Goal: Use online tool/utility: Use online tool/utility

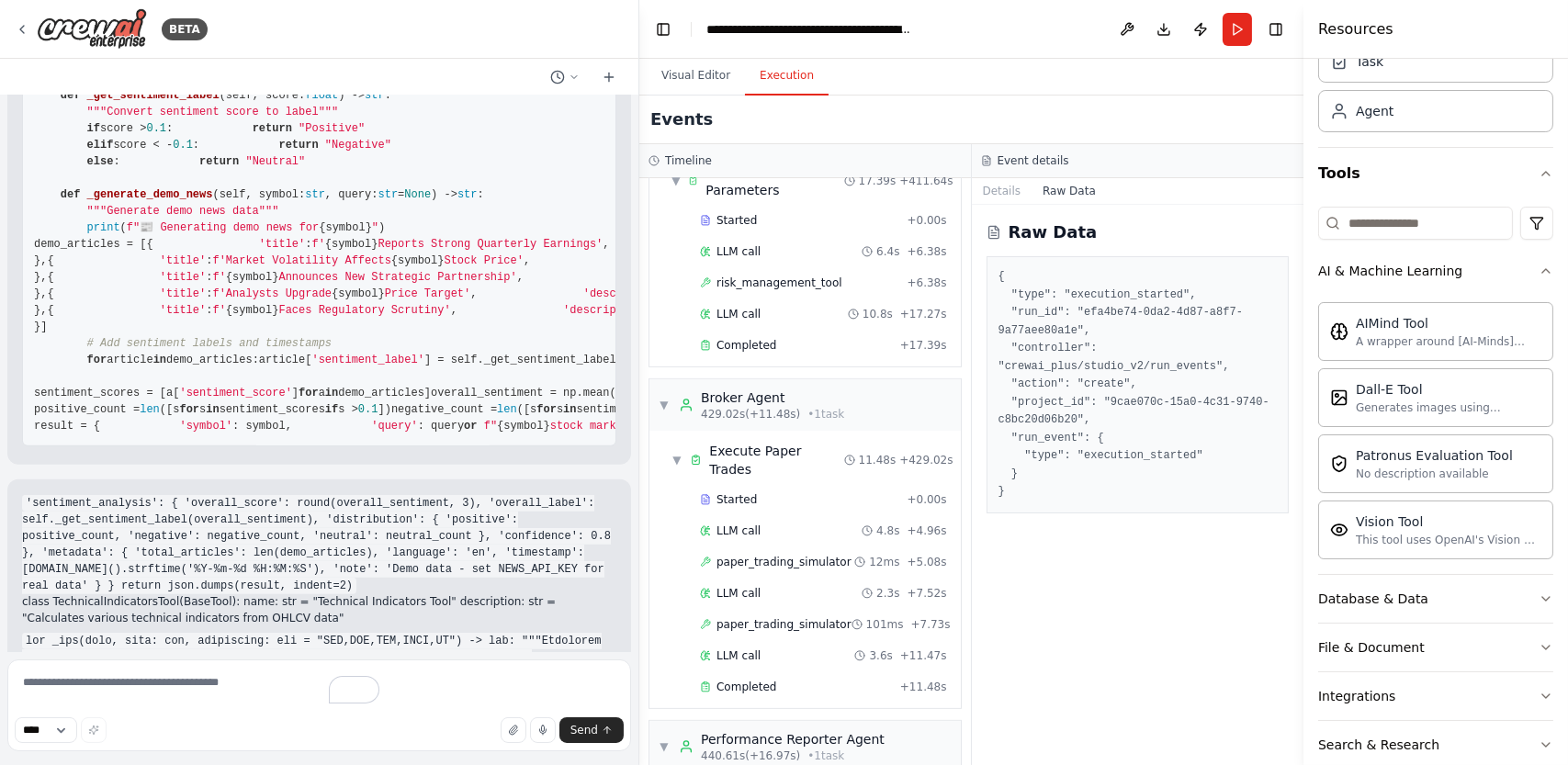
scroll to position [1496, 0]
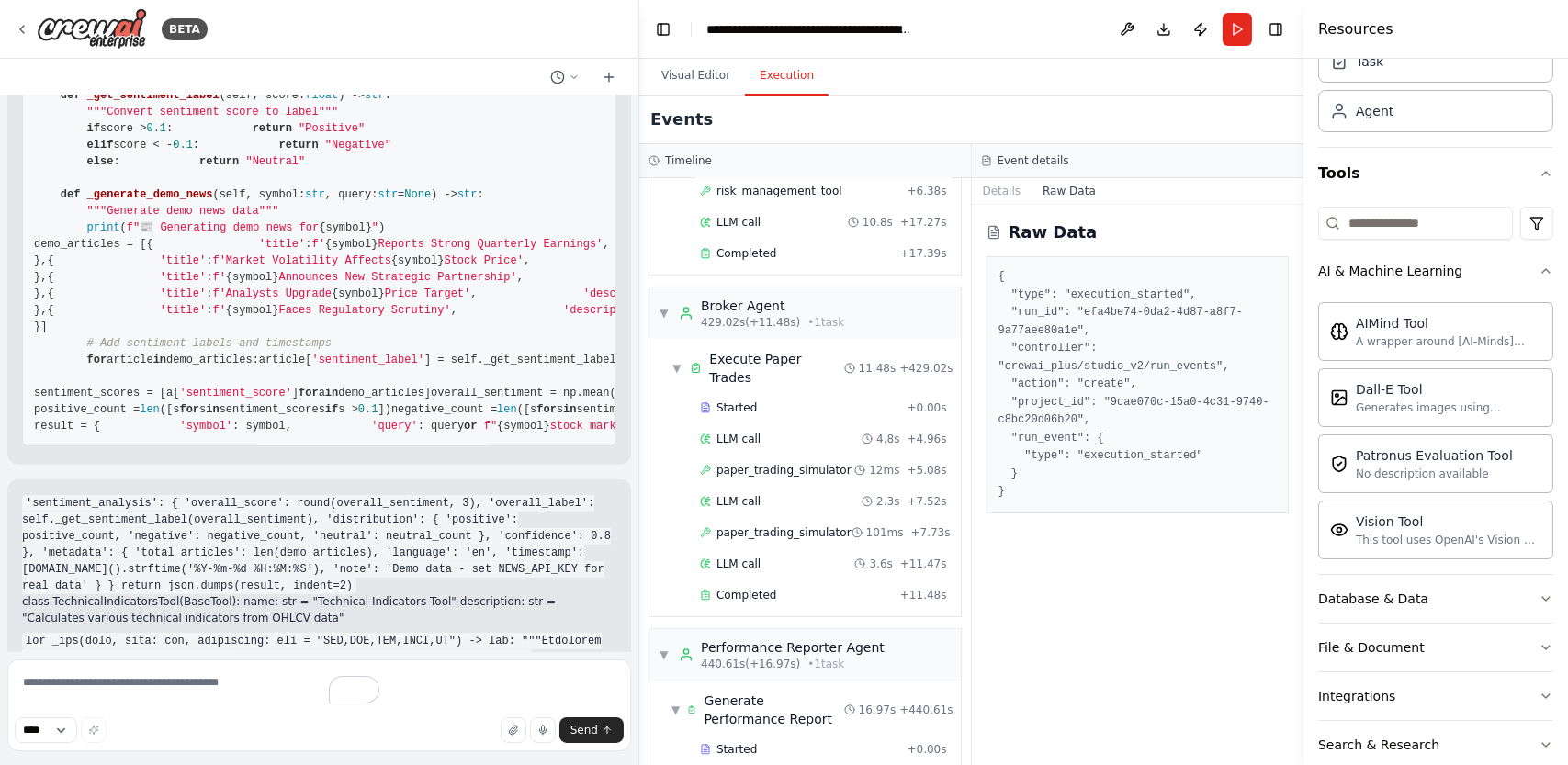
drag, startPoint x: 405, startPoint y: 196, endPoint x: 639, endPoint y: 206, distance: 234.2
click at [639, 206] on div "BETA Hello! I'm the CrewAI assistant. What kind of automation do you want to bu…" at bounding box center [784, 382] width 1568 height 765
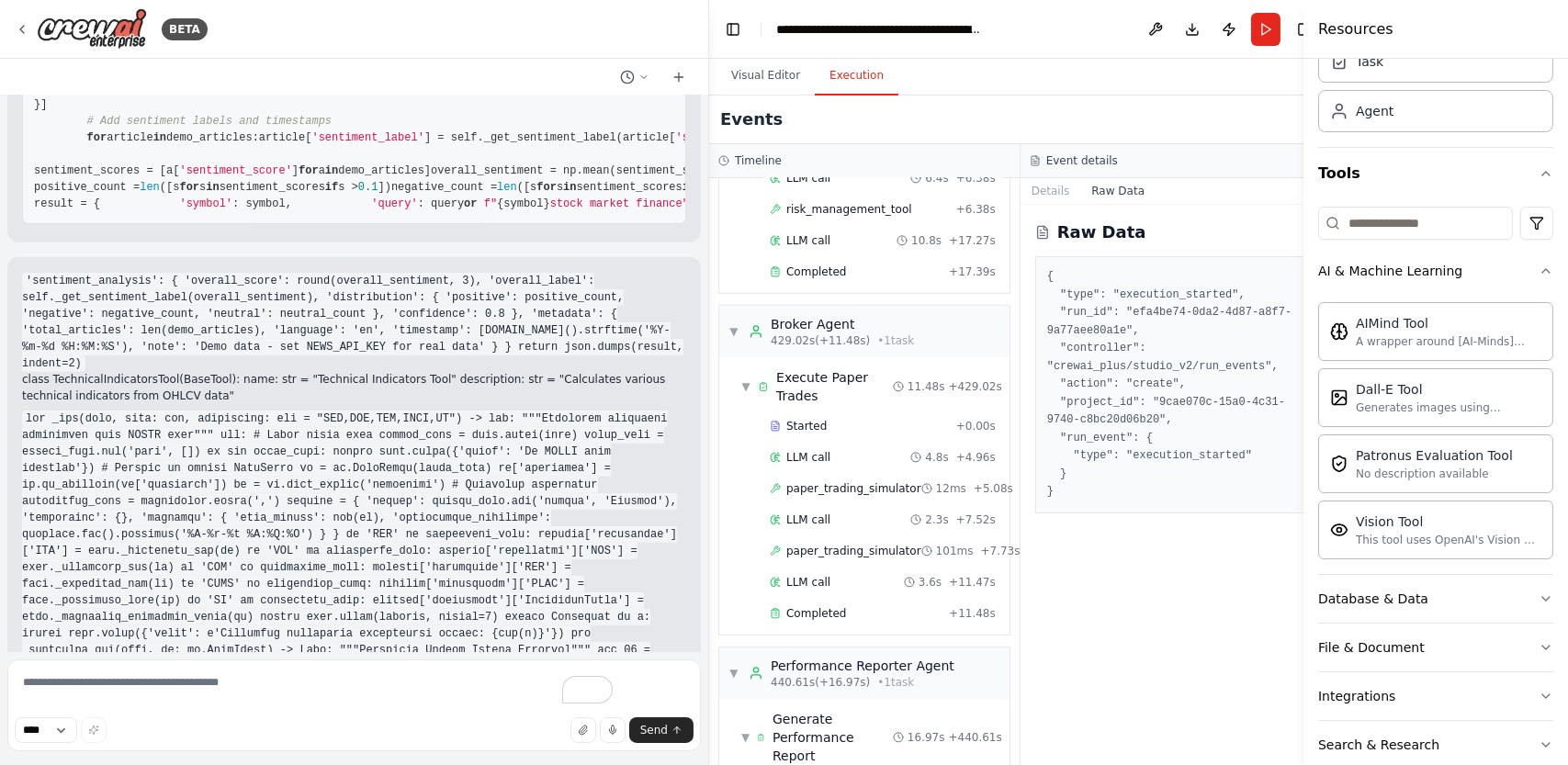
scroll to position [1533, 0]
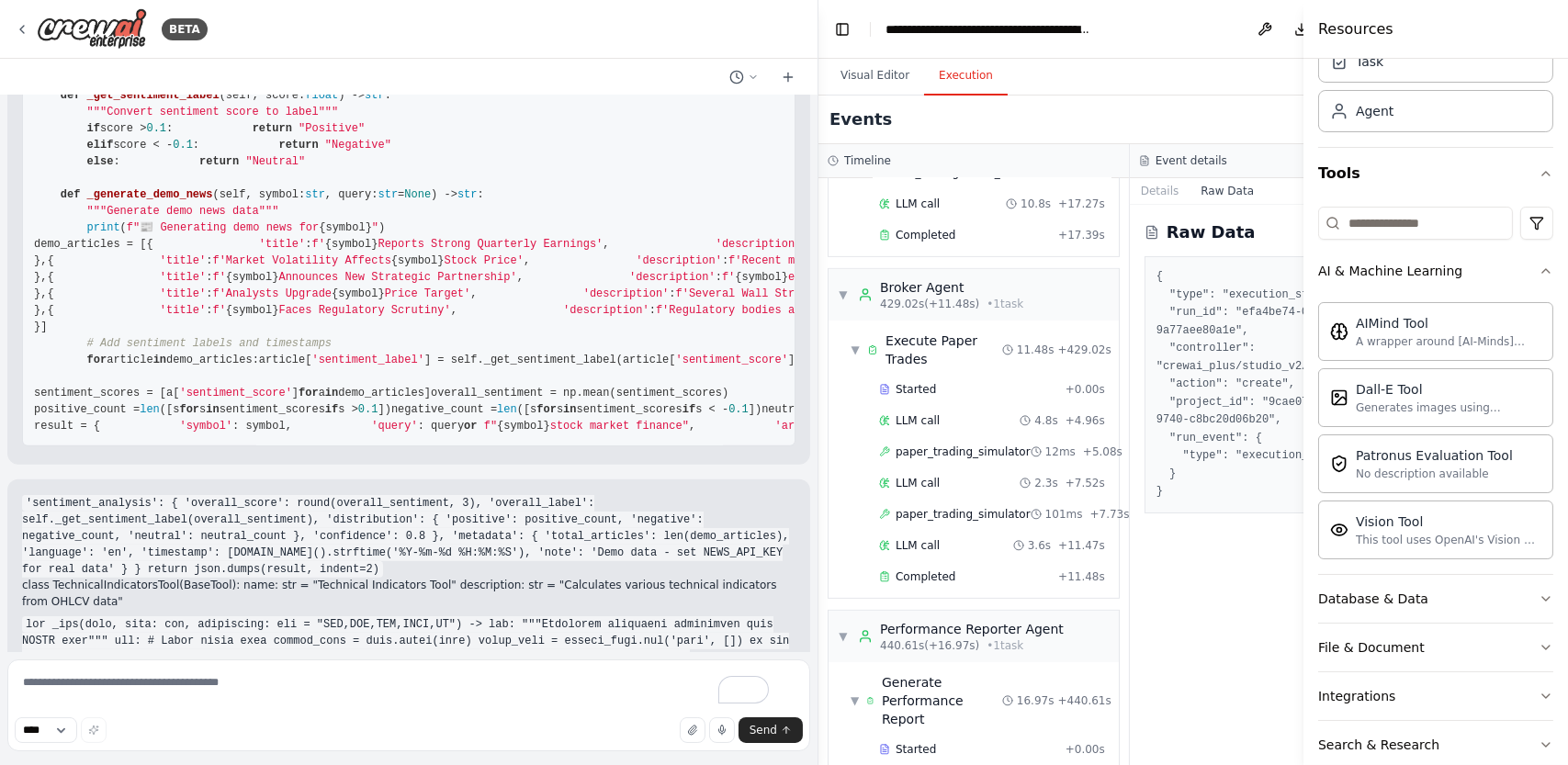
drag, startPoint x: 637, startPoint y: 214, endPoint x: 818, endPoint y: 229, distance: 181.6
click at [818, 229] on div "BETA Hello! I'm the CrewAI assistant. What kind of automation do you want to bu…" at bounding box center [784, 382] width 1568 height 765
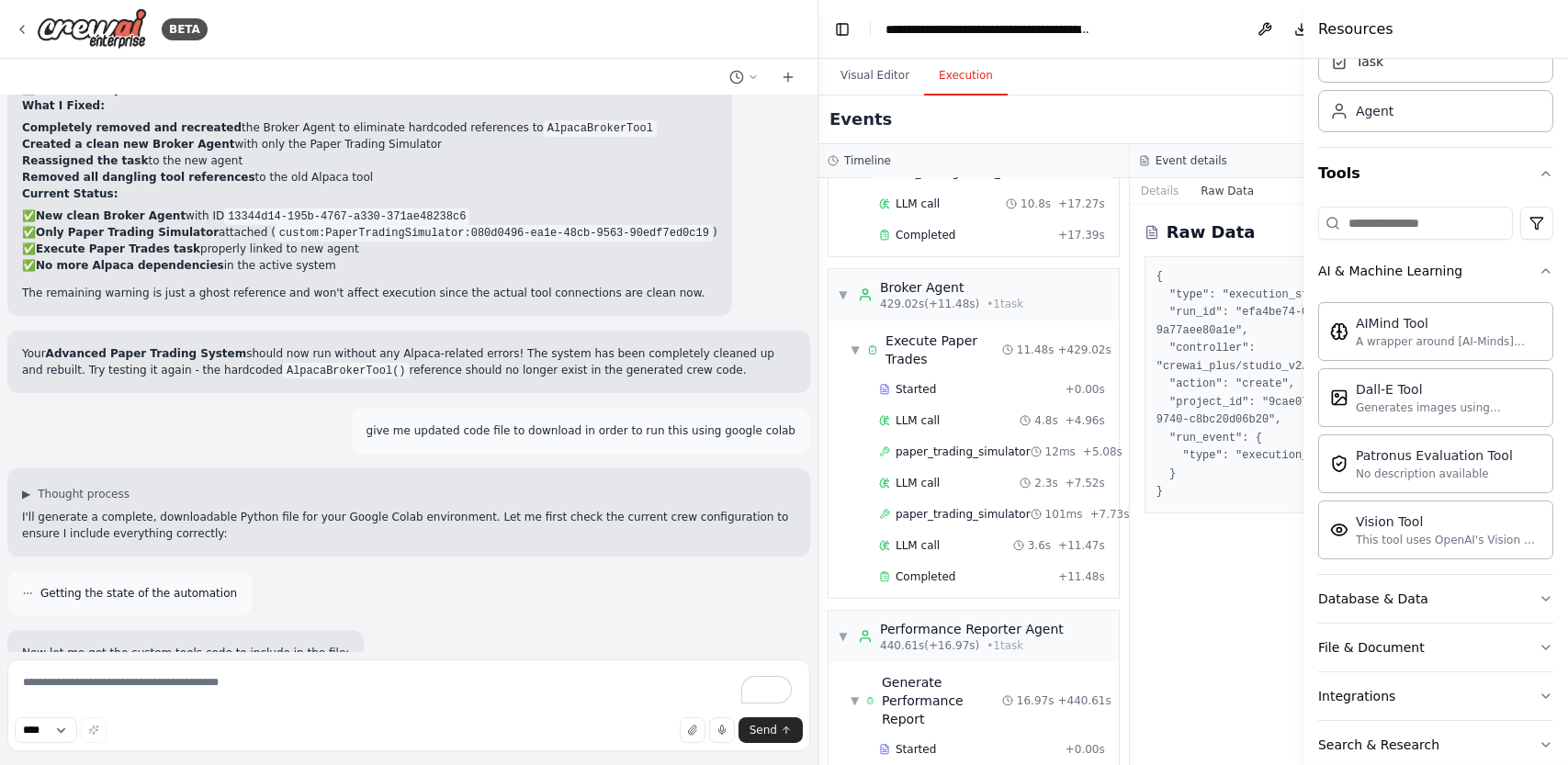
scroll to position [13297, 0]
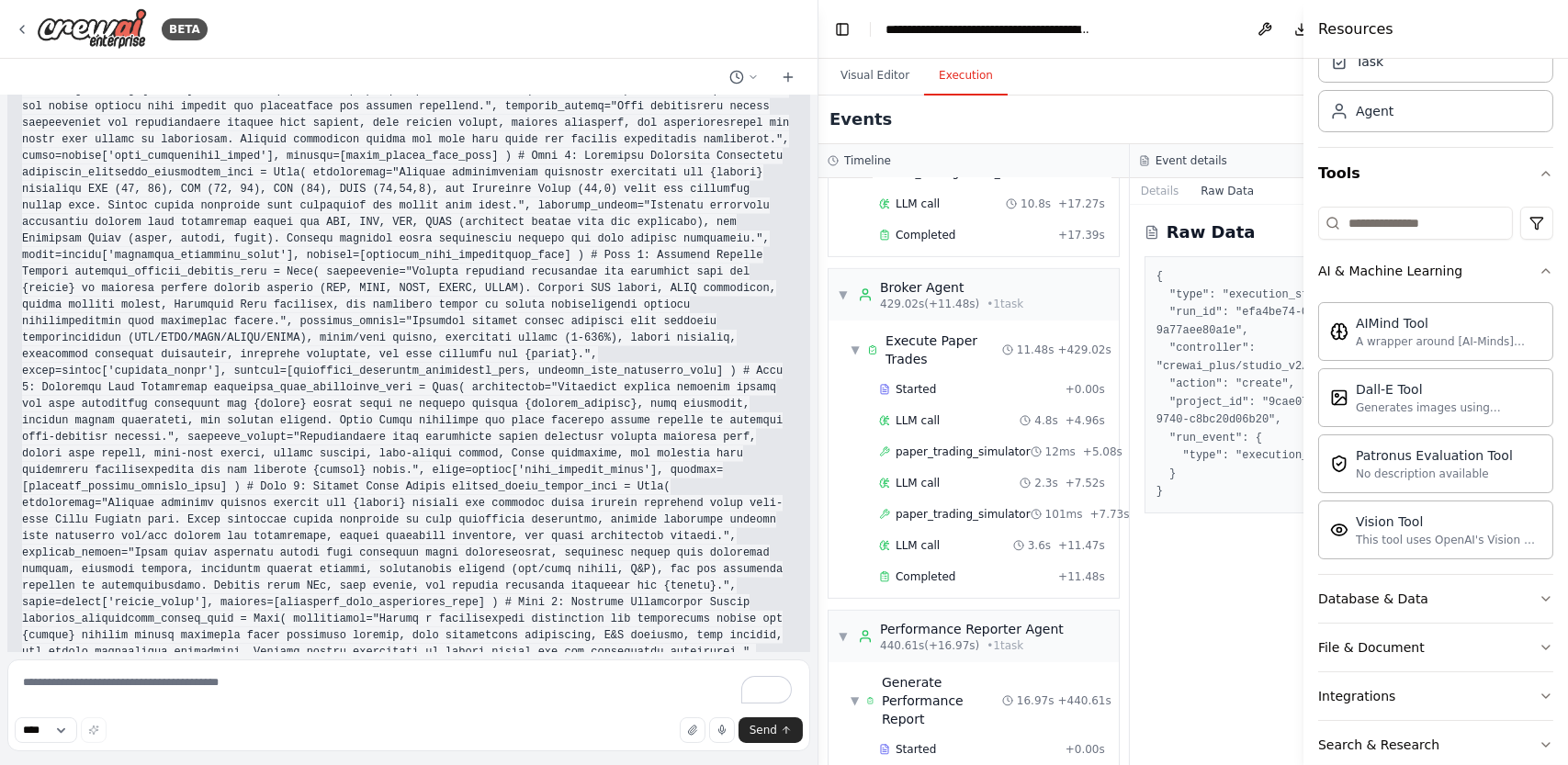
scroll to position [20464, 0]
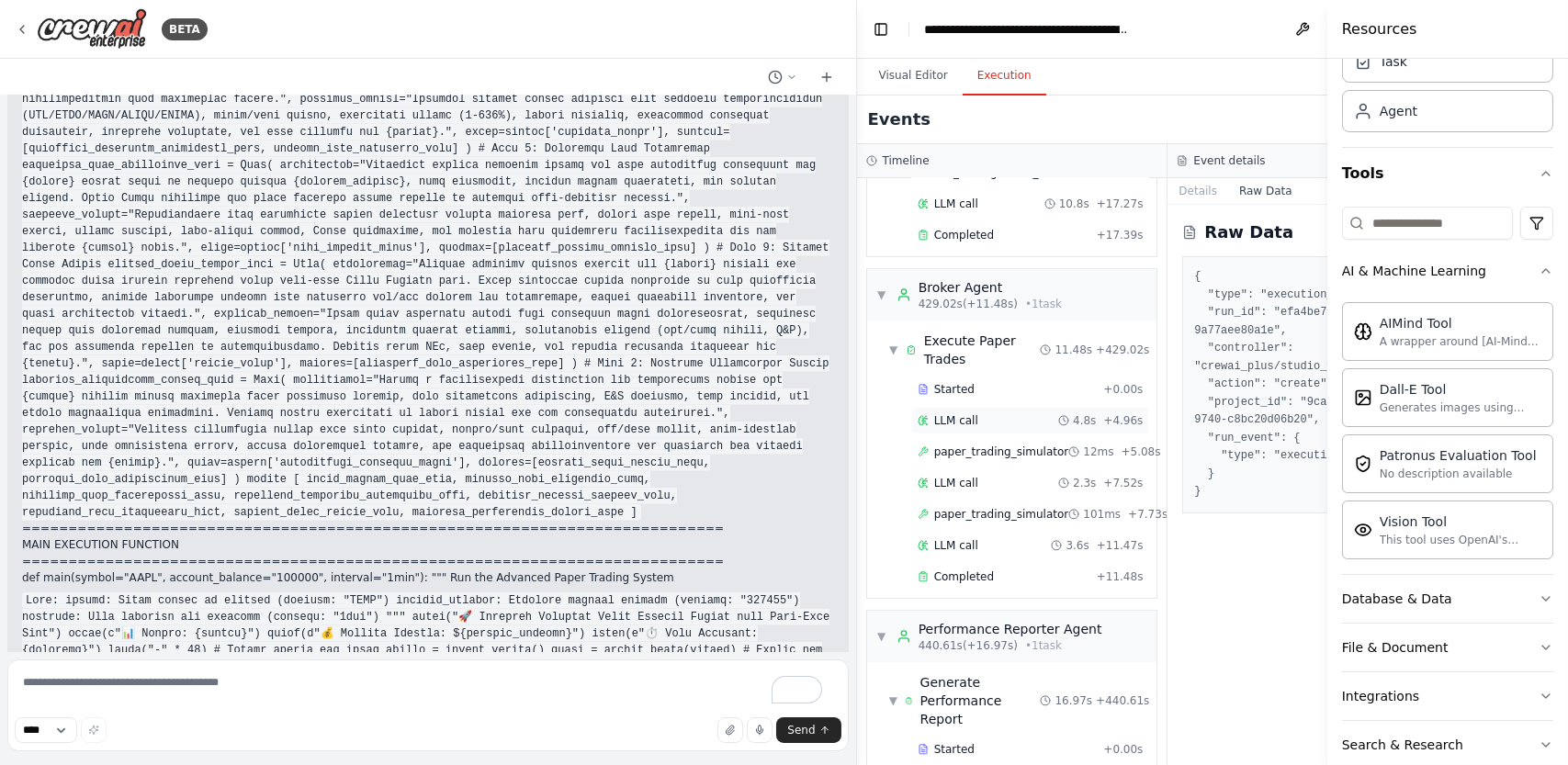
drag, startPoint x: 817, startPoint y: 396, endPoint x: 1011, endPoint y: 424, distance: 196.0
click at [1011, 424] on div "BETA Hello! I'm the CrewAI assistant. What kind of automation do you want to bu…" at bounding box center [784, 382] width 1568 height 765
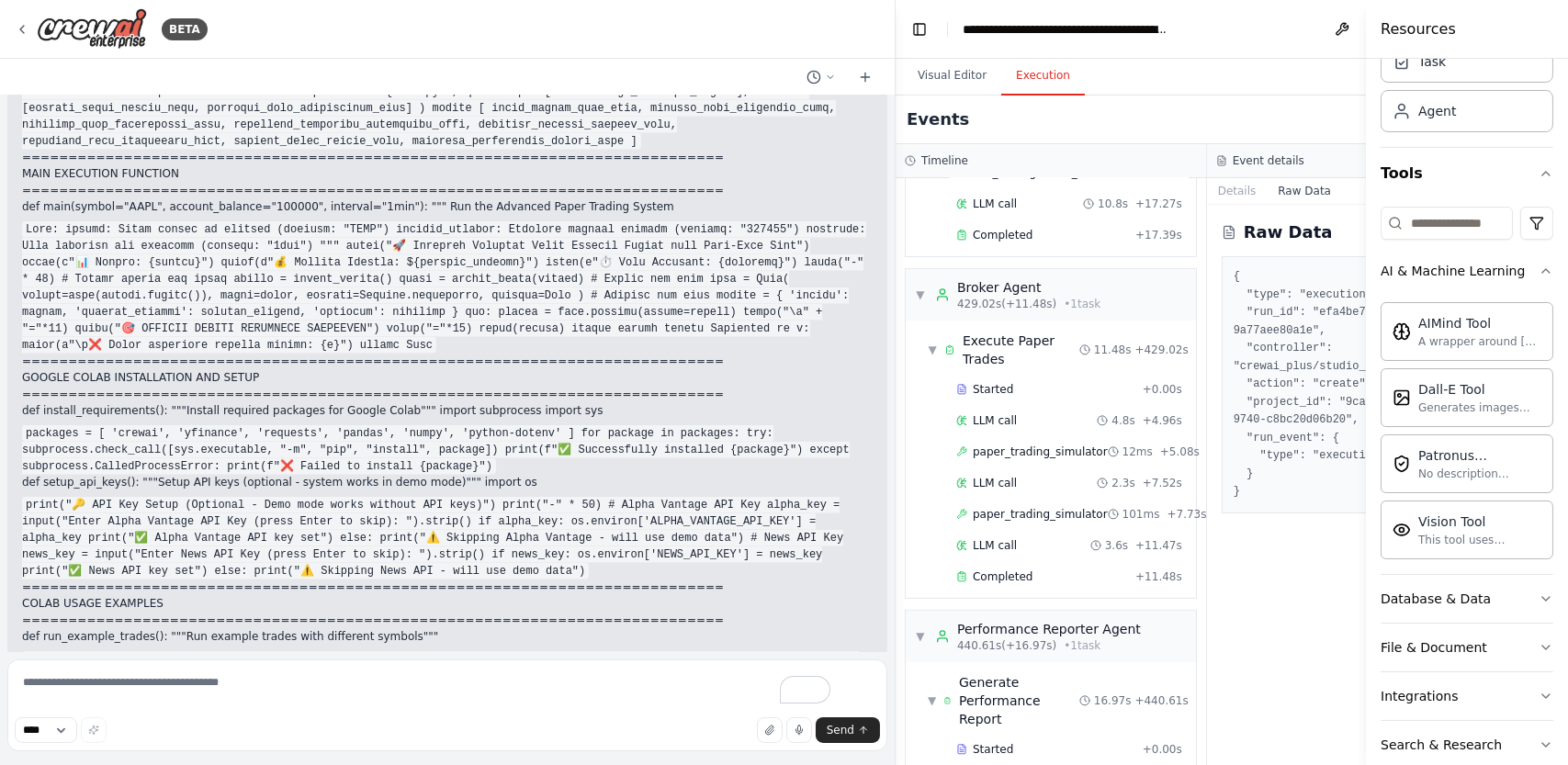
scroll to position [20359, 0]
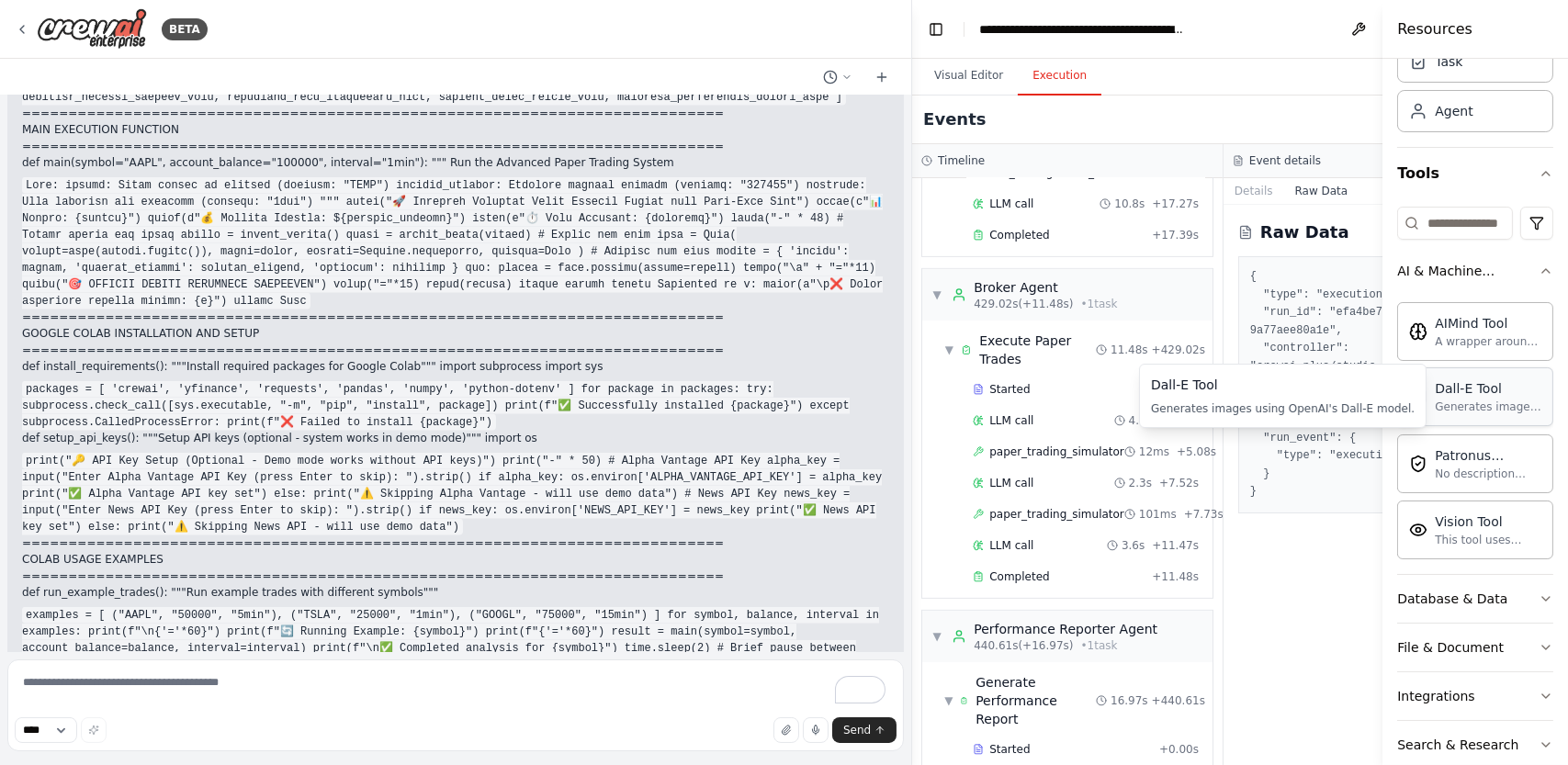
drag, startPoint x: 1328, startPoint y: 366, endPoint x: 1424, endPoint y: 377, distance: 96.6
click at [1424, 377] on div "Resources Crew Task Agent Tools AI & Machine Learning AIMind Tool A wrapper aro…" at bounding box center [1475, 382] width 186 height 765
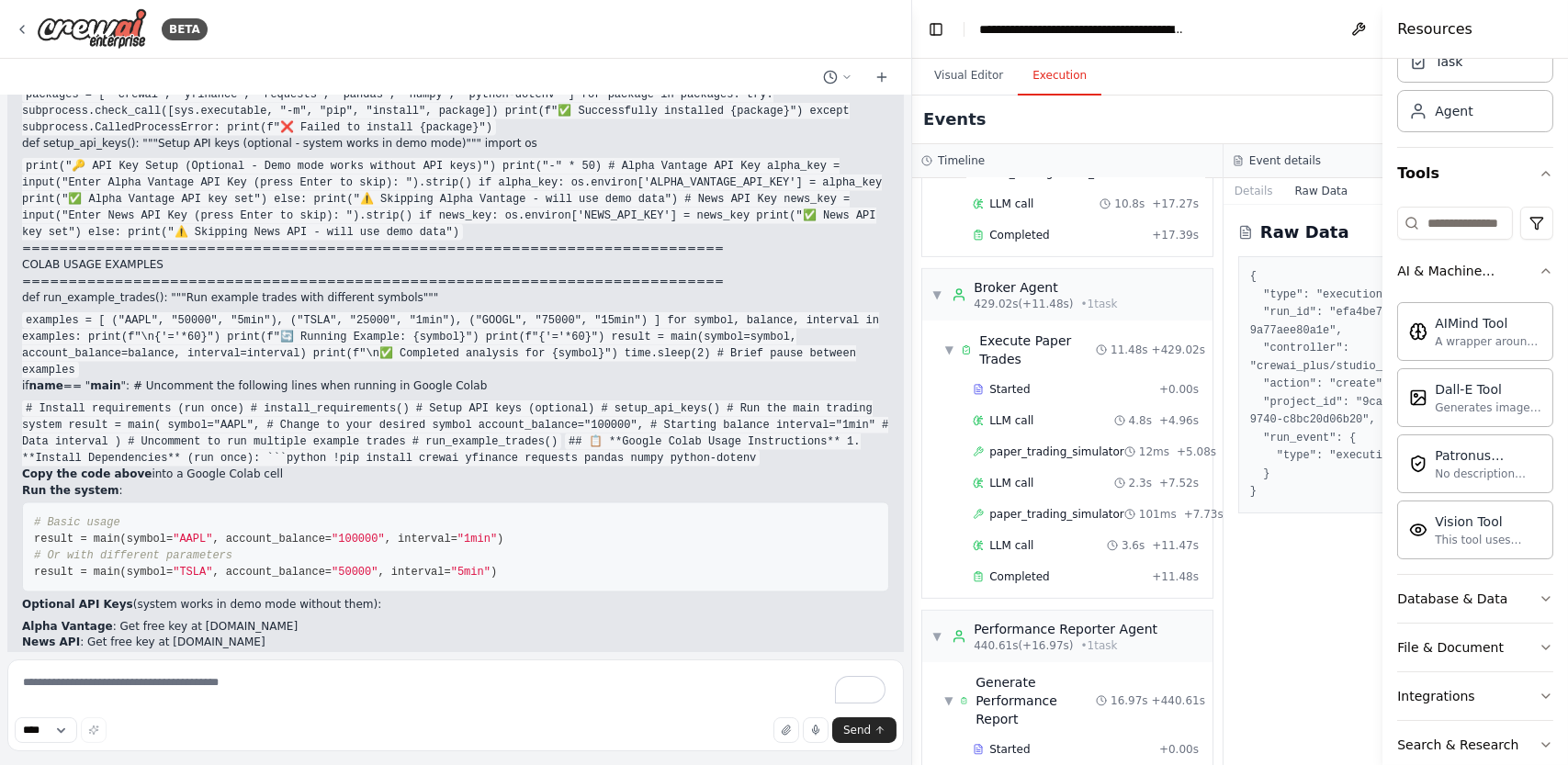
scroll to position [20635, 0]
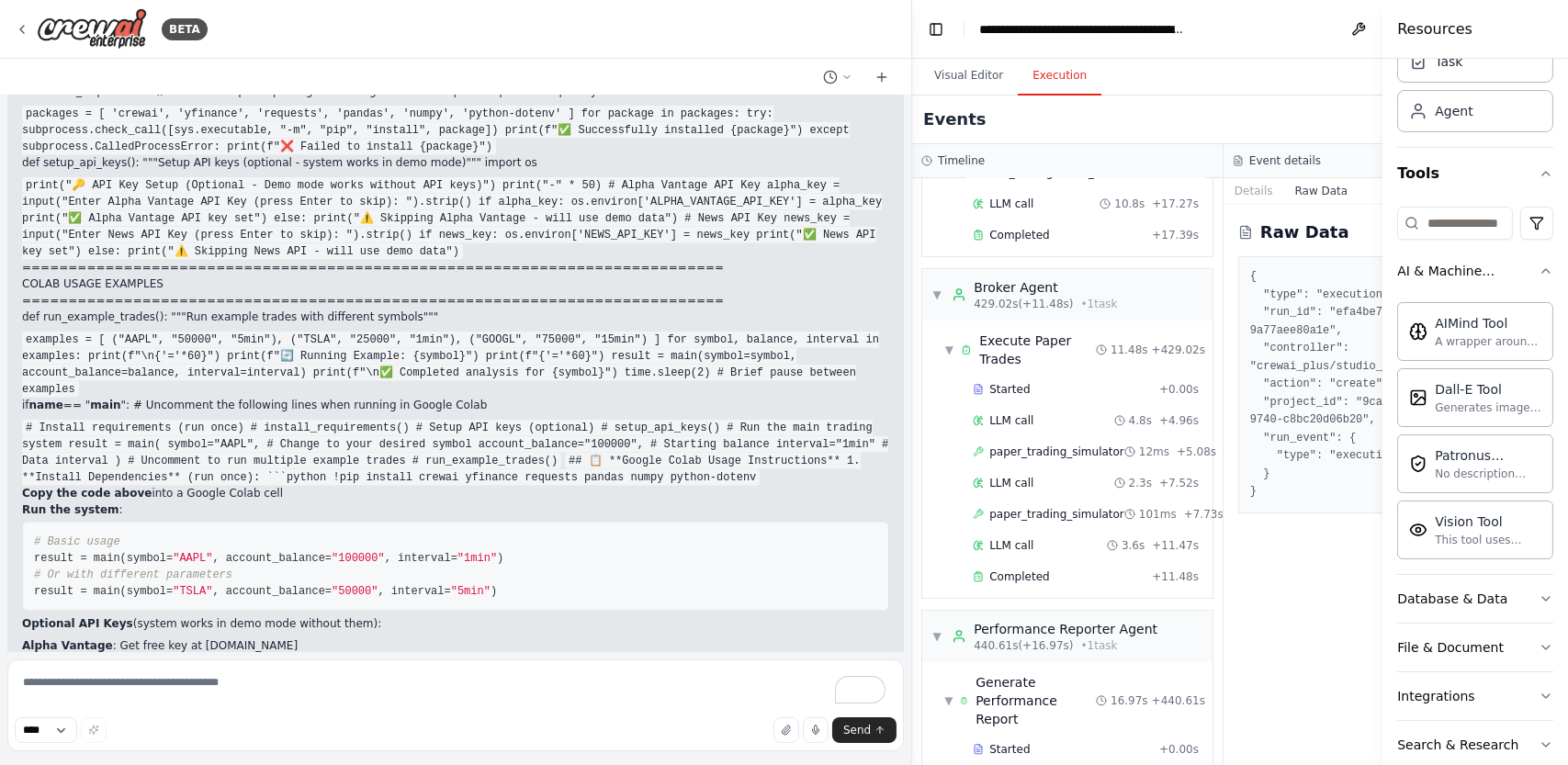
drag, startPoint x: 33, startPoint y: 334, endPoint x: 458, endPoint y: 543, distance: 473.6
copy code """" Advanced Paper Trading System with Real-Time Data Complete CrewAI automatio…"
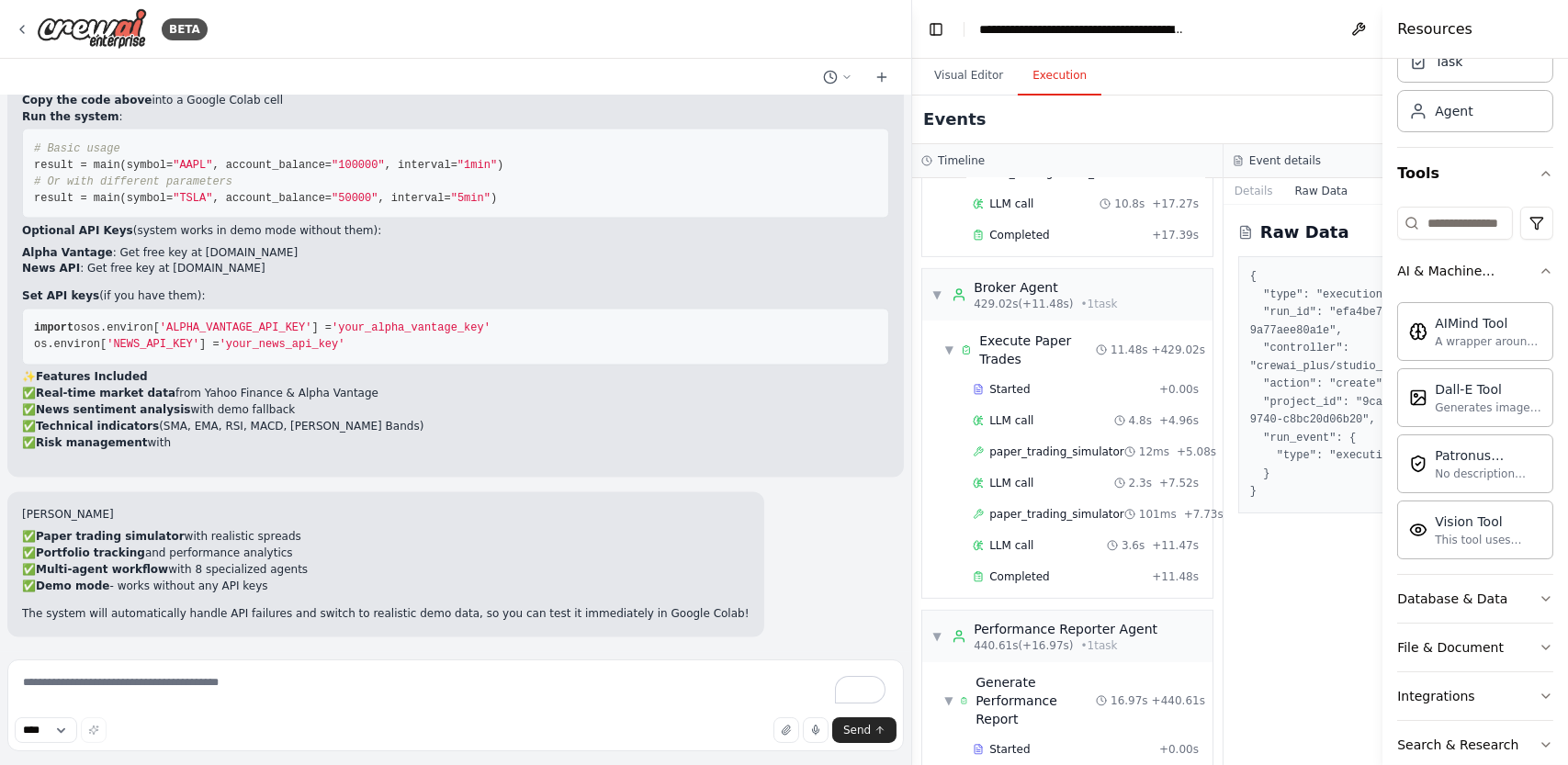
scroll to position [25284, 0]
drag, startPoint x: 739, startPoint y: 620, endPoint x: 857, endPoint y: 613, distance: 118.2
click at [857, 436] on li "✅ Technical indicators (SMA, EMA, RSI, MACD, [PERSON_NAME] Bands)" at bounding box center [455, 427] width 867 height 17
drag, startPoint x: 22, startPoint y: 321, endPoint x: 455, endPoint y: 327, distance: 433.0
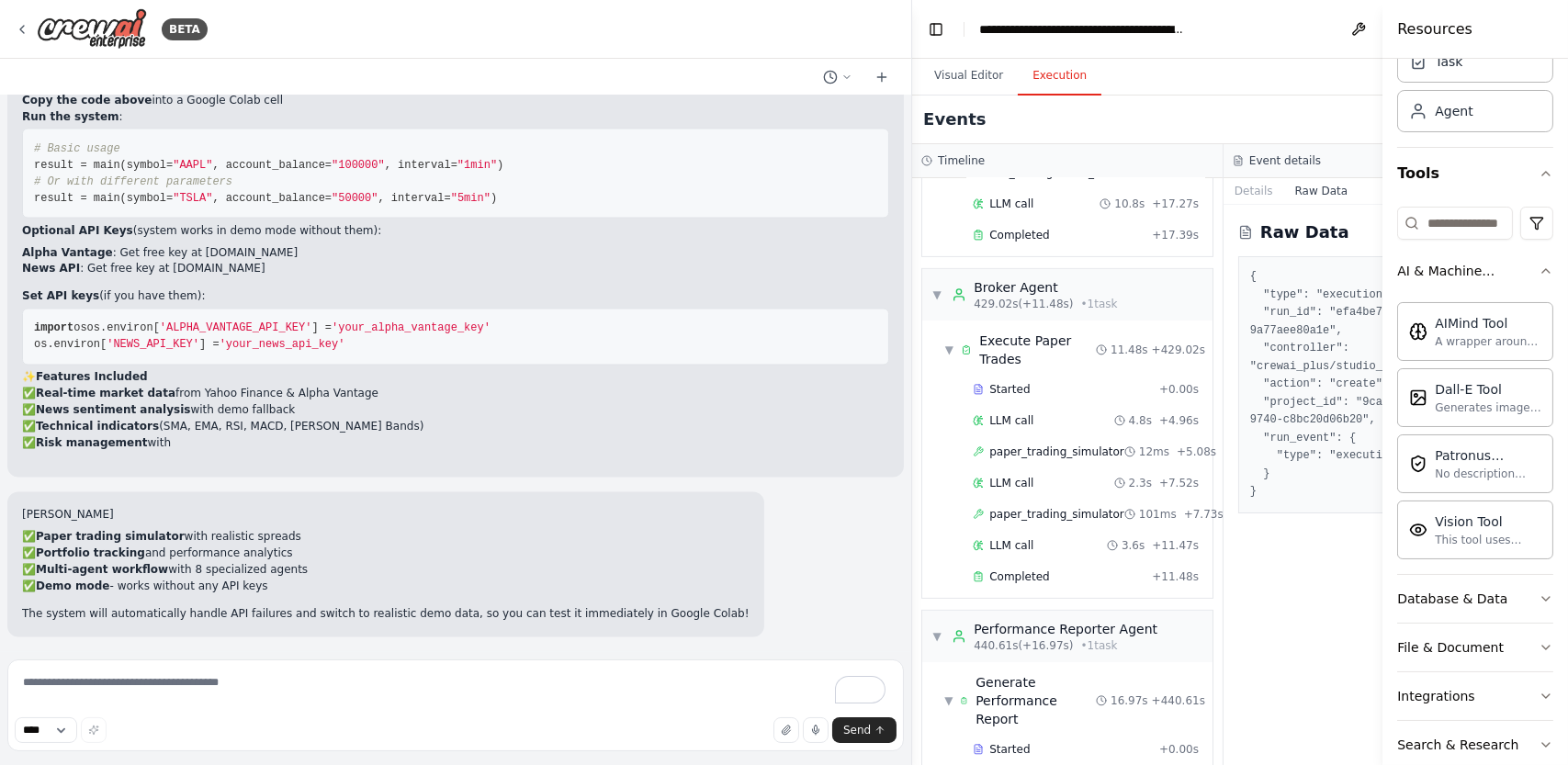
drag, startPoint x: 23, startPoint y: 415, endPoint x: 359, endPoint y: 420, distance: 336.0
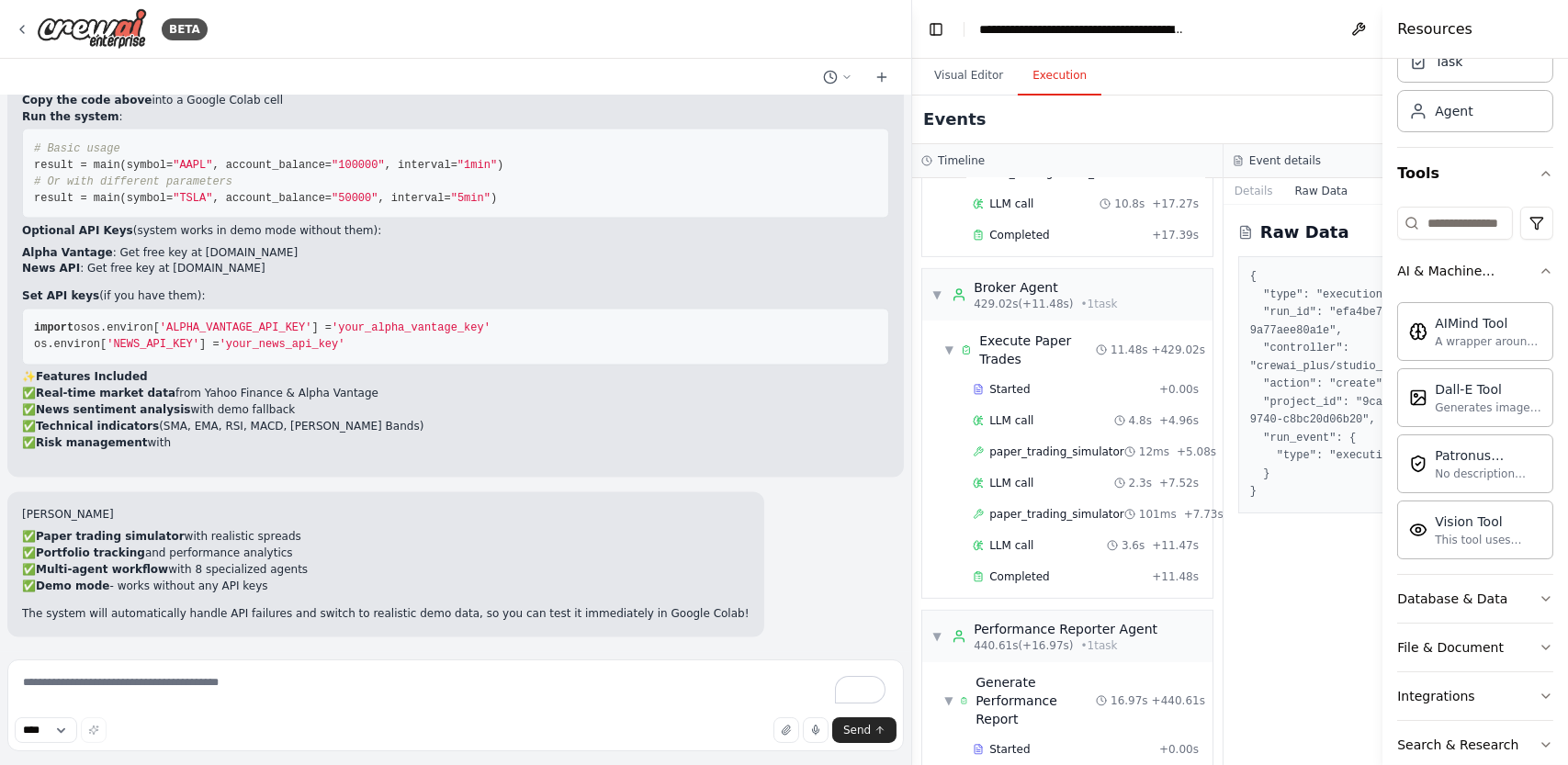
drag, startPoint x: 27, startPoint y: 414, endPoint x: 399, endPoint y: 419, distance: 372.0
click at [419, 700] on textarea "To enrich screen reader interactions, please activate Accessibility in Grammarl…" at bounding box center [454, 706] width 896 height 92
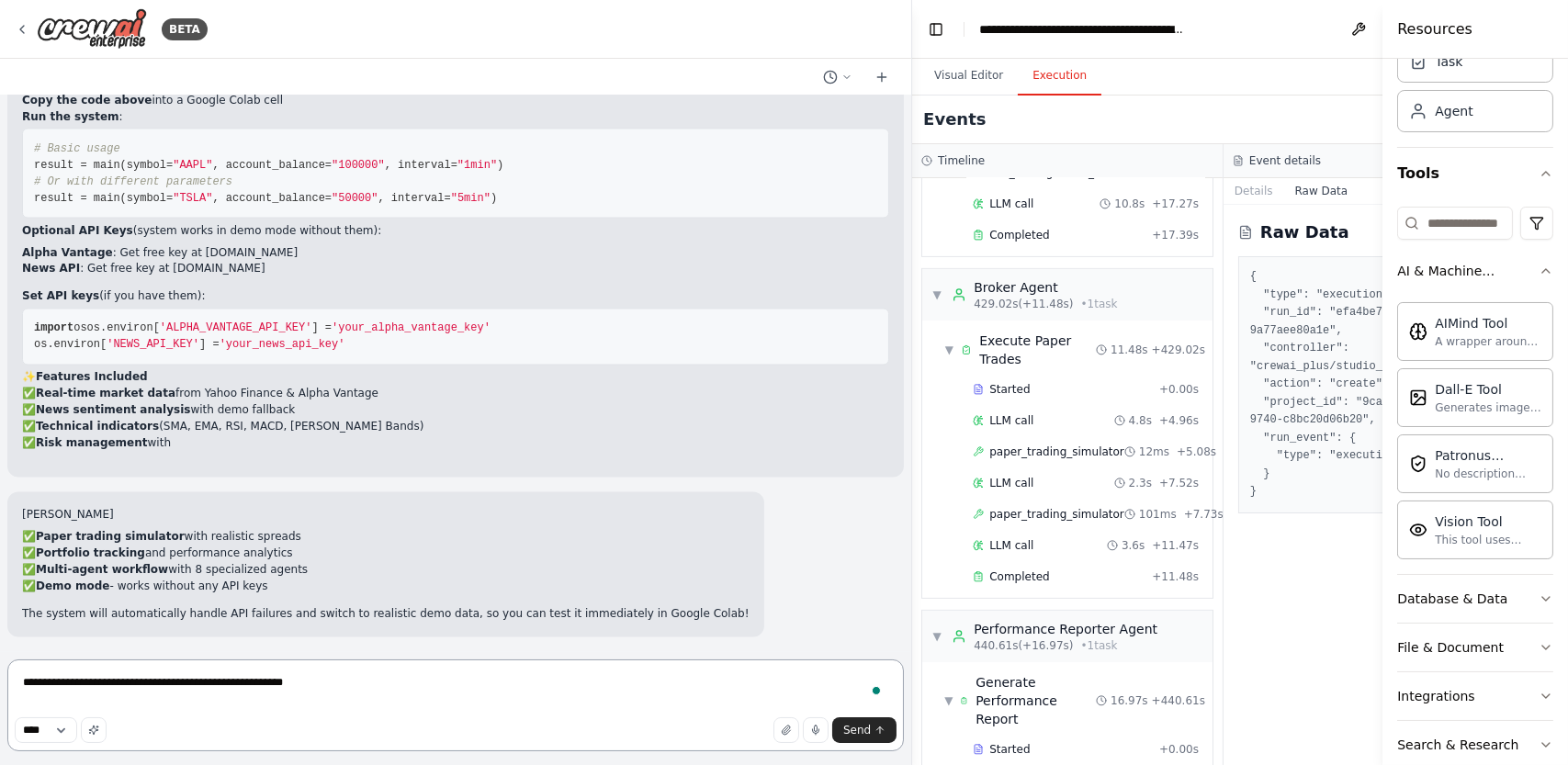
type textarea "**********"
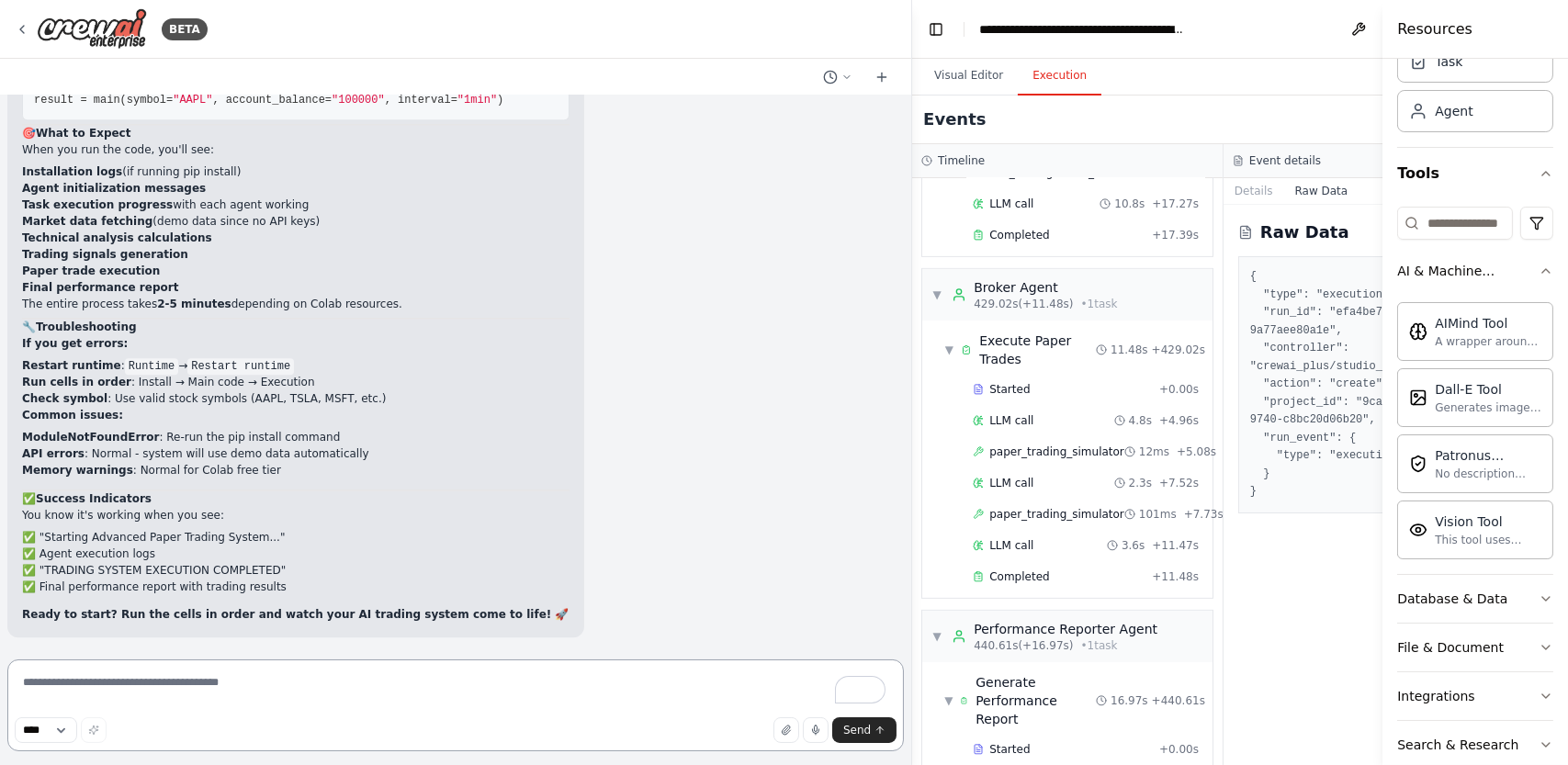
scroll to position [26136, 0]
drag, startPoint x: 34, startPoint y: 398, endPoint x: 249, endPoint y: 487, distance: 232.7
copy code "# Run the Advanced Paper Trading System result = main( symbol= "AAPL" , # Stock…"
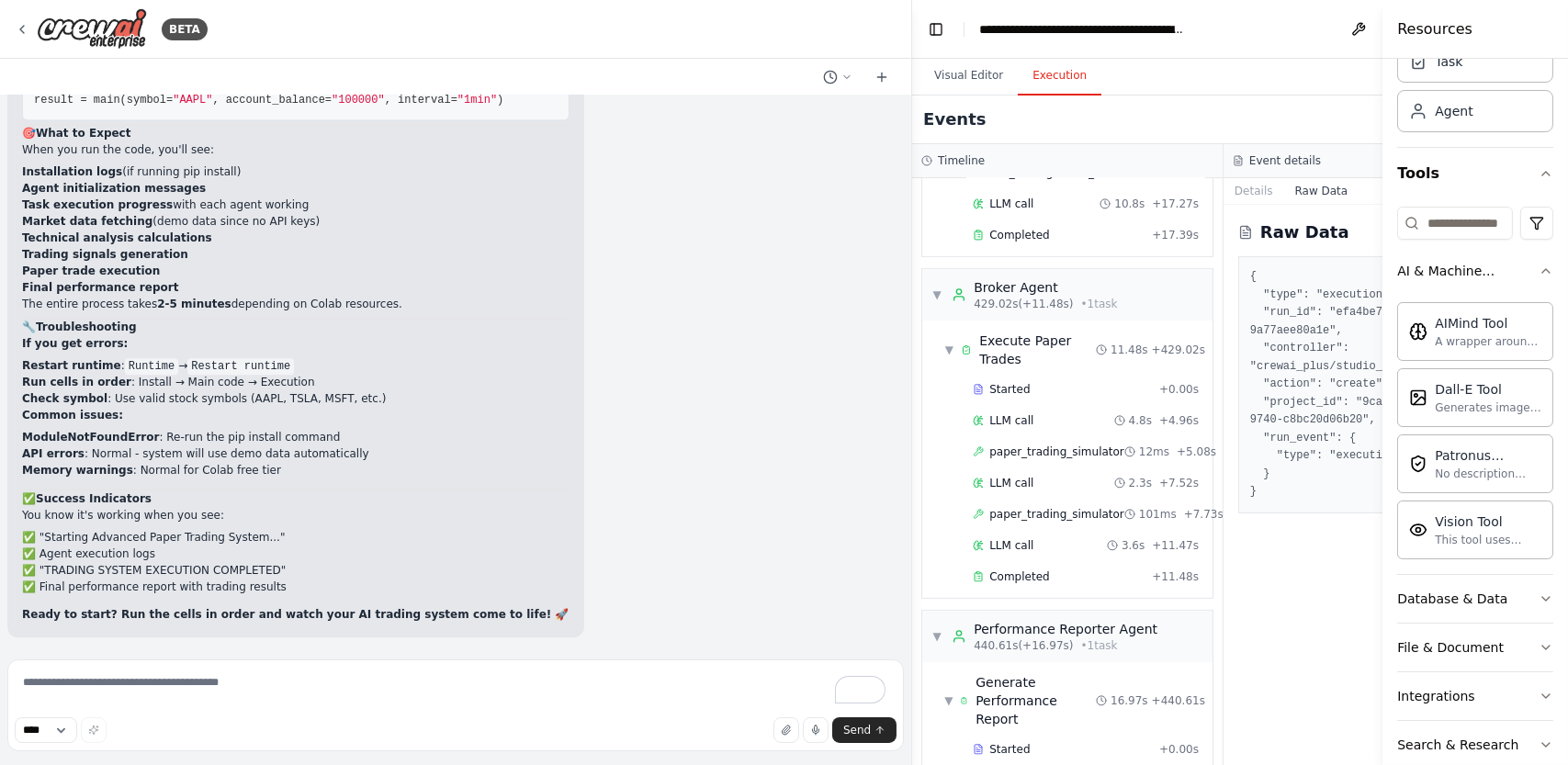
drag, startPoint x: 34, startPoint y: 393, endPoint x: 479, endPoint y: 519, distance: 462.5
copy code "# Test with Tesla result = main(symbol= "TSLA" , account_balance= "50000" , int…"
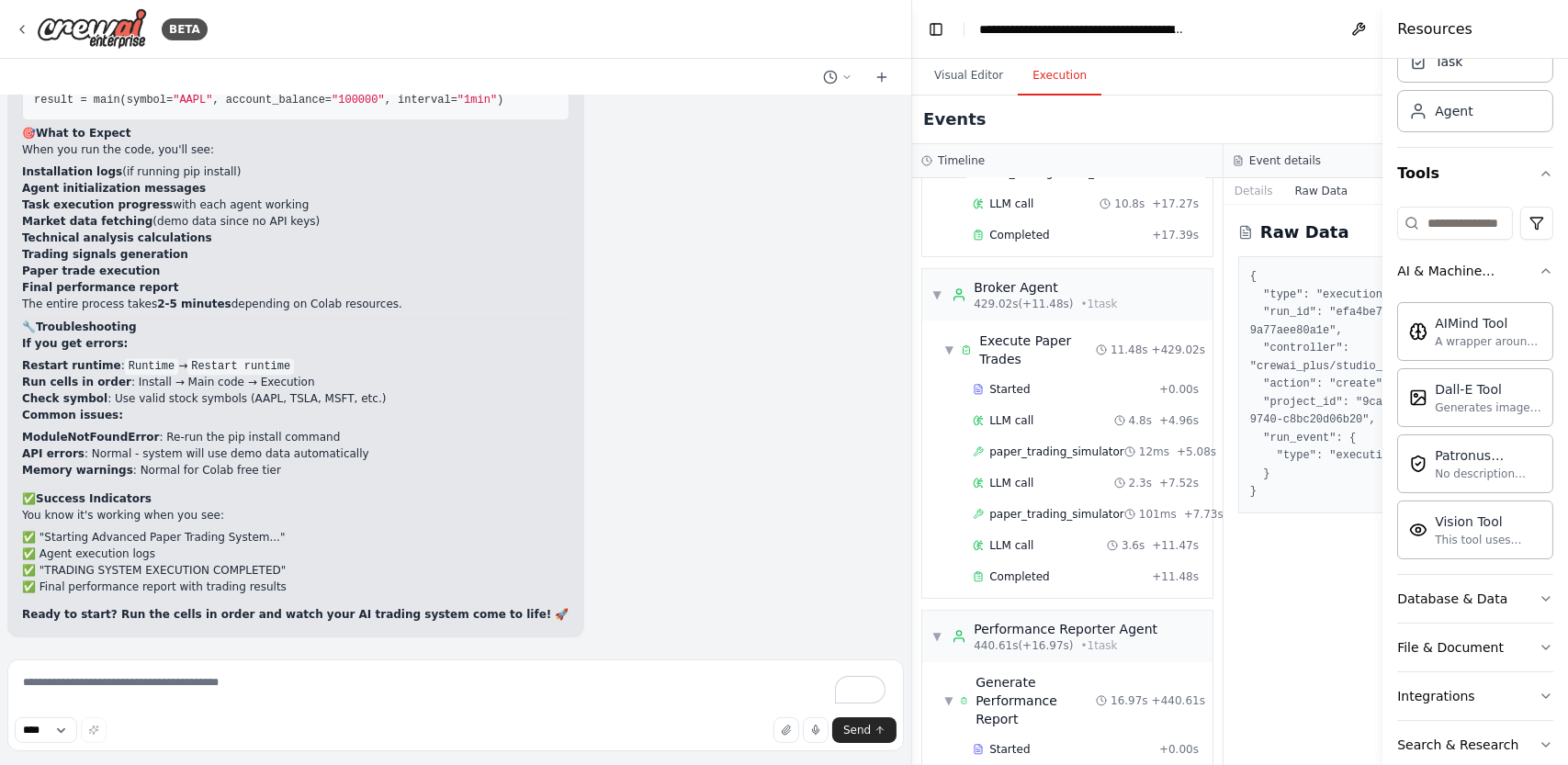
scroll to position [27421, 0]
click at [353, 691] on textarea "To enrich screen reader interactions, please activate Accessibility in Grammarl…" at bounding box center [454, 706] width 896 height 92
type textarea "**********"
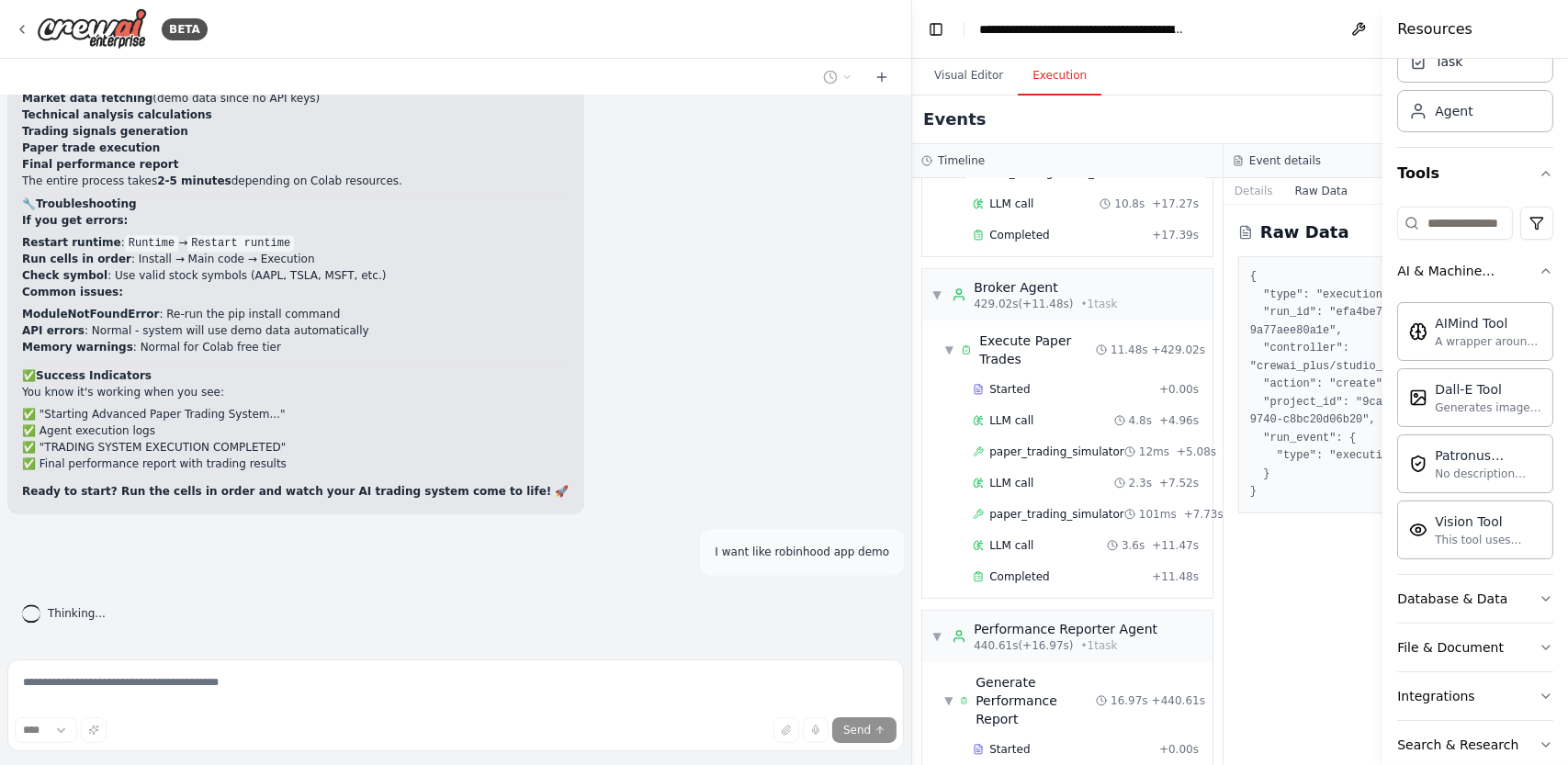
scroll to position [27545, 0]
